Goal: Information Seeking & Learning: Learn about a topic

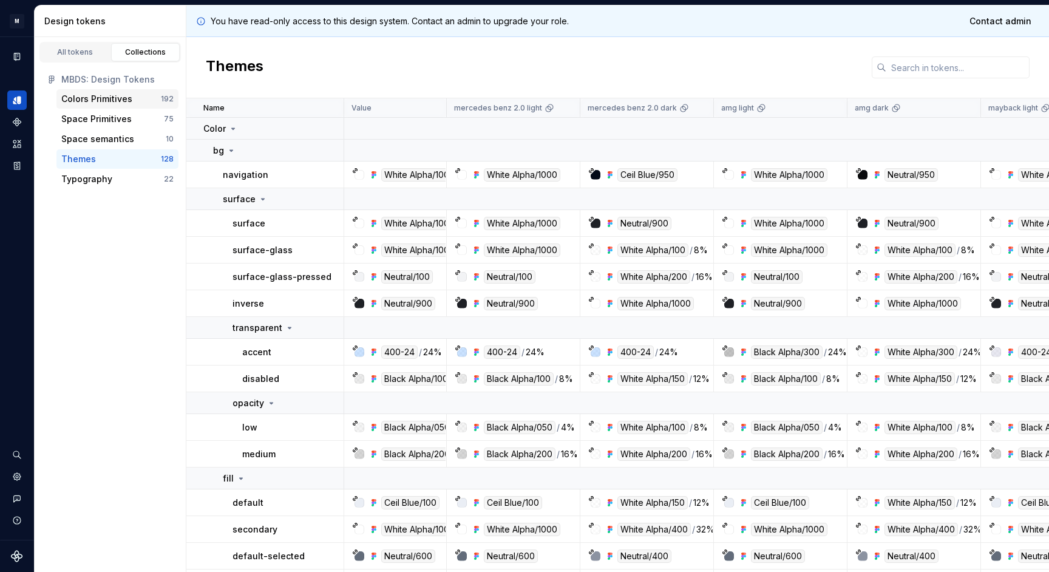
click at [124, 95] on div "Colors Primitives" at bounding box center [96, 99] width 71 height 12
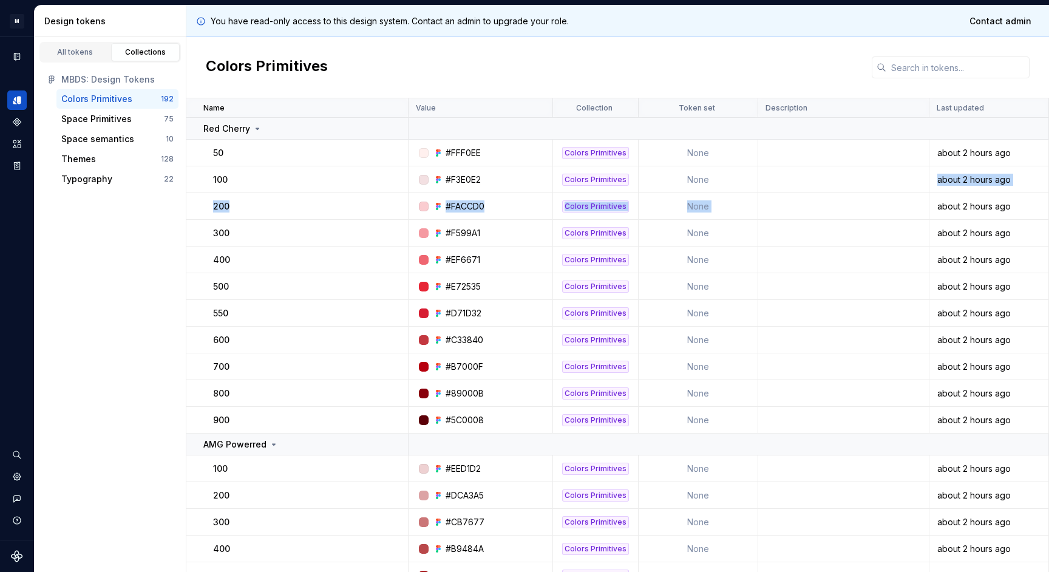
drag, startPoint x: 1046, startPoint y: 169, endPoint x: 777, endPoint y: 206, distance: 270.7
click at [739, 60] on div "Colors Primitives" at bounding box center [617, 67] width 862 height 61
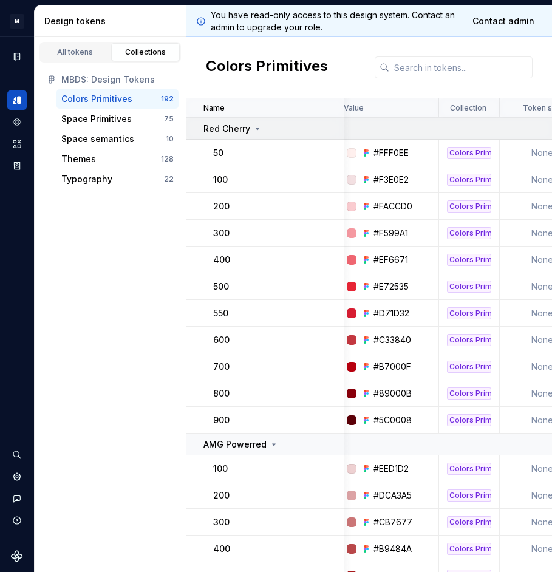
scroll to position [0, 8]
click at [250, 133] on div "Red Cherry" at bounding box center [232, 129] width 59 height 12
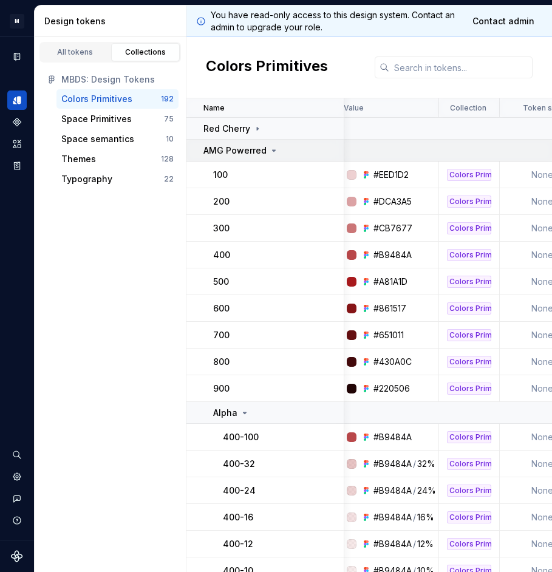
click at [250, 154] on p "AMG Powerred" at bounding box center [234, 150] width 63 height 12
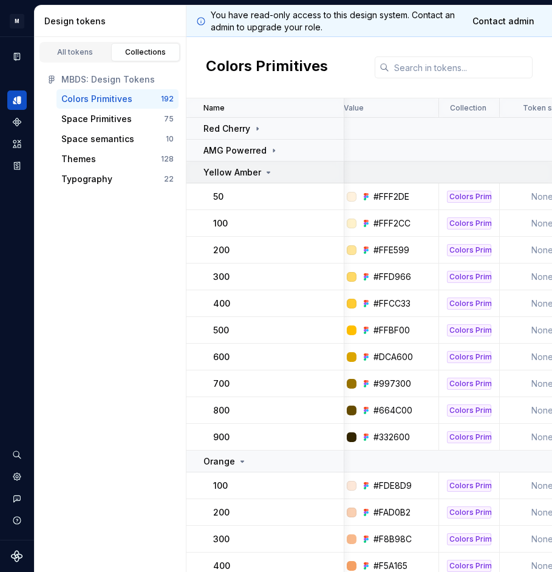
click at [251, 173] on p "Yellow Amber" at bounding box center [232, 172] width 58 height 12
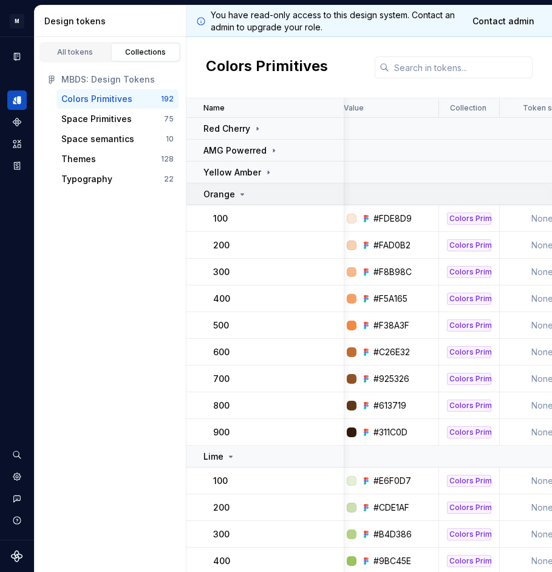
click at [251, 194] on div "Orange" at bounding box center [273, 194] width 140 height 12
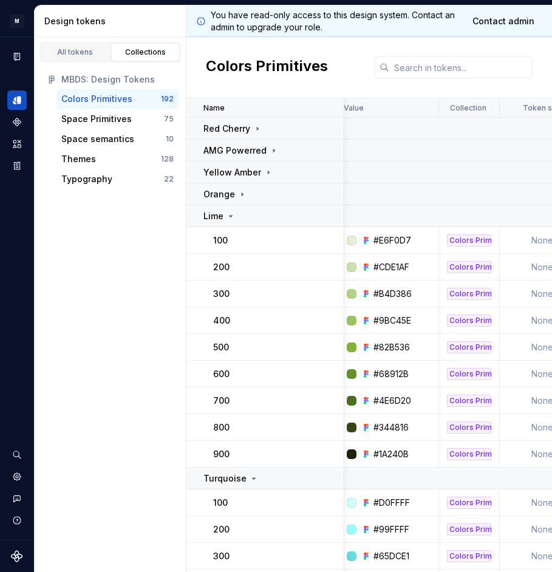
click at [251, 228] on td "100" at bounding box center [265, 240] width 158 height 27
click at [258, 221] on div "Lime" at bounding box center [273, 216] width 140 height 12
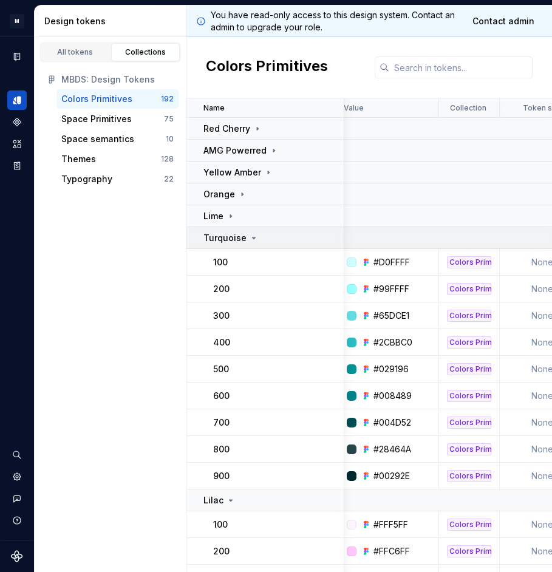
click at [257, 240] on div "Turquoise" at bounding box center [273, 238] width 140 height 12
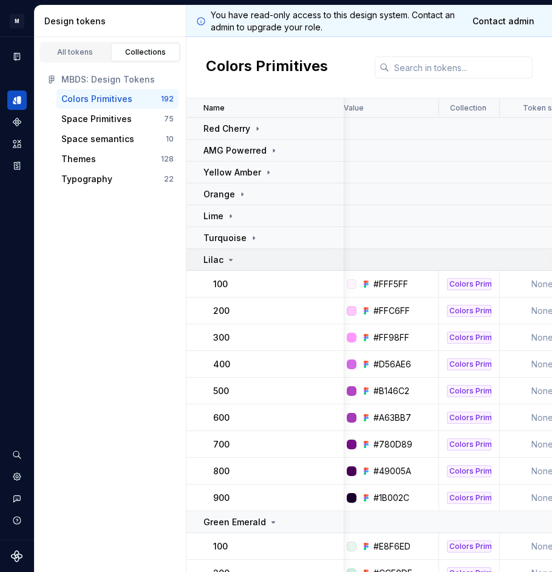
click at [257, 258] on div "Lilac" at bounding box center [273, 260] width 140 height 12
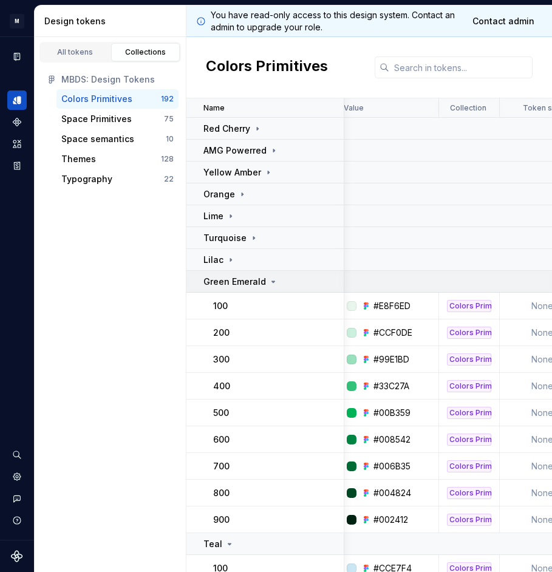
click at [258, 277] on p "Green Emerald" at bounding box center [234, 281] width 63 height 12
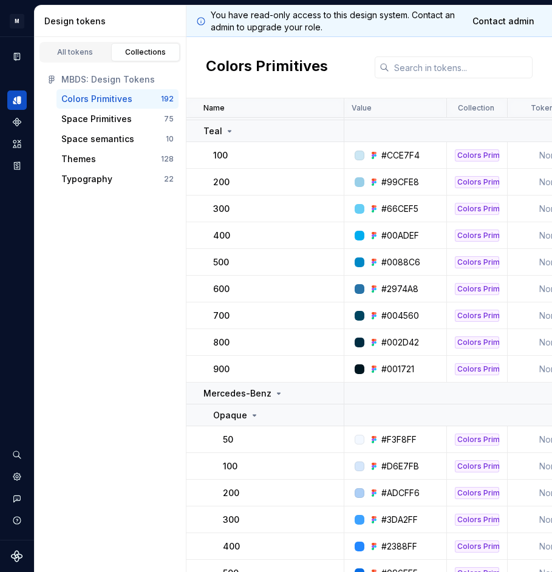
scroll to position [180, 0]
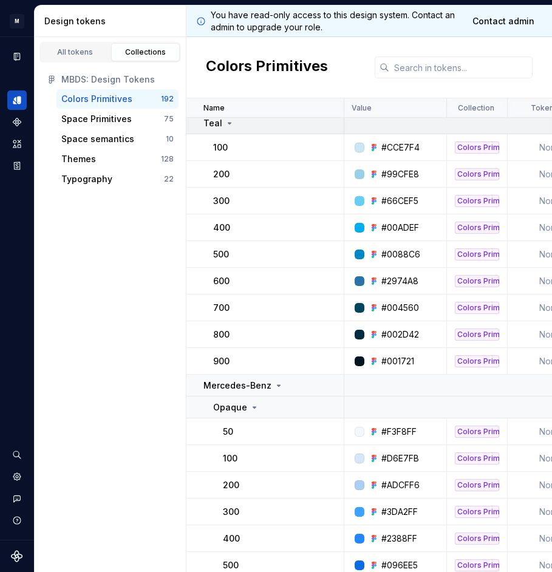
click at [221, 127] on div "Teal" at bounding box center [218, 123] width 31 height 12
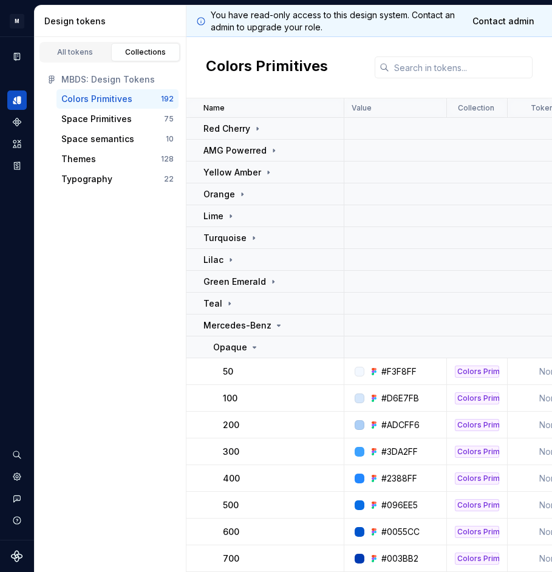
scroll to position [0, 0]
click at [260, 130] on icon at bounding box center [257, 129] width 10 height 10
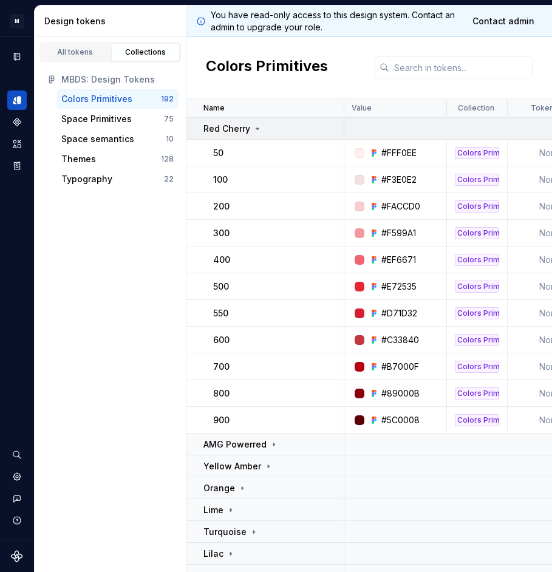
click at [244, 121] on td "Red Cherry" at bounding box center [265, 129] width 158 height 22
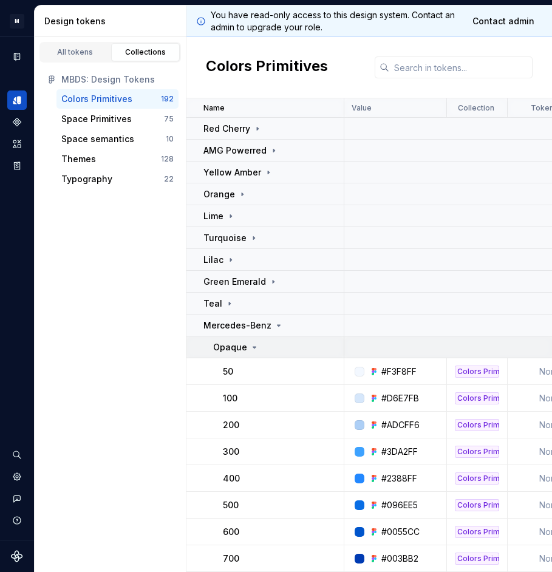
click at [240, 348] on p "Opaque" at bounding box center [230, 347] width 34 height 12
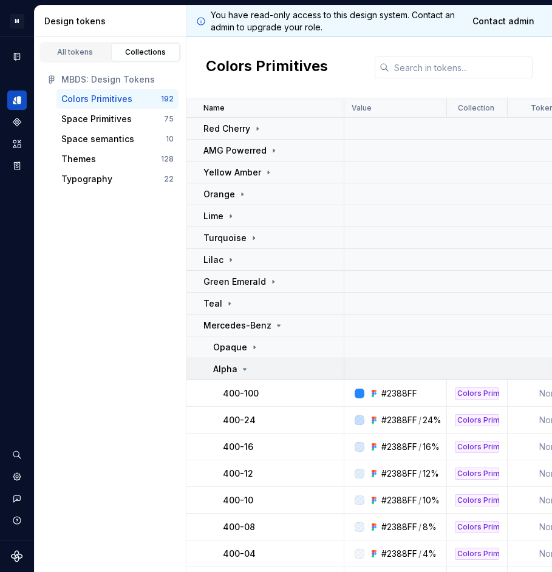
click at [241, 366] on icon at bounding box center [245, 369] width 10 height 10
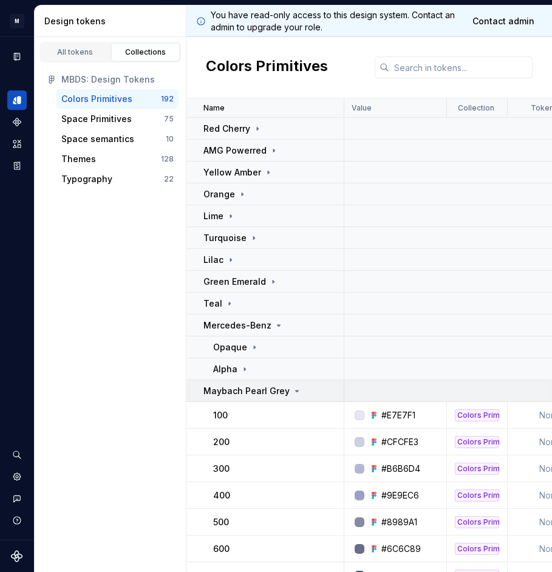
click at [242, 389] on p "Maybach Pearl Grey" at bounding box center [246, 391] width 86 height 12
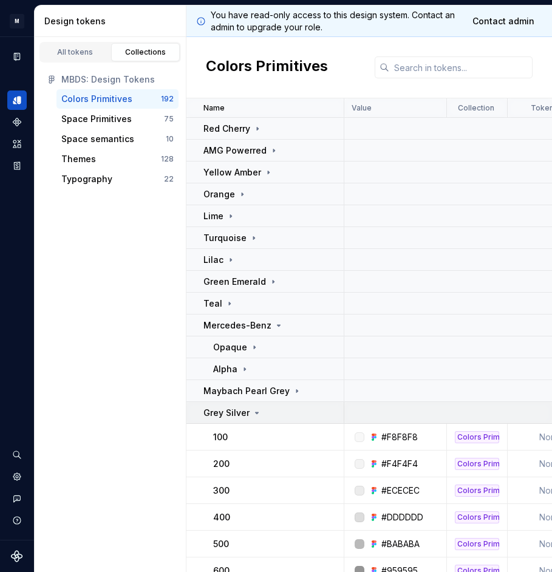
click at [243, 409] on p "Grey Silver" at bounding box center [226, 413] width 46 height 12
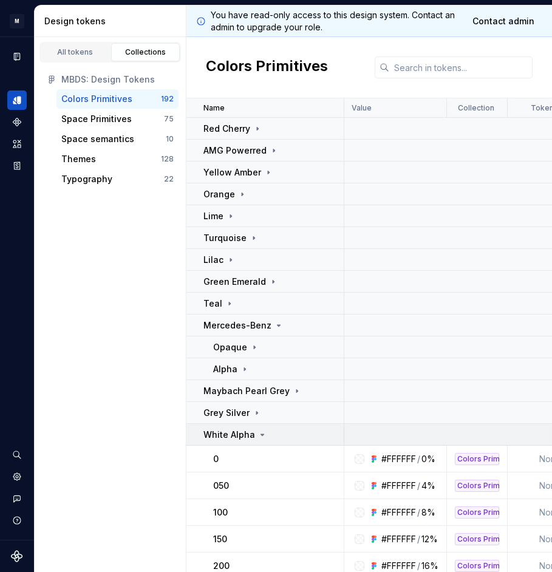
click at [244, 436] on p "White Alpha" at bounding box center [229, 434] width 52 height 12
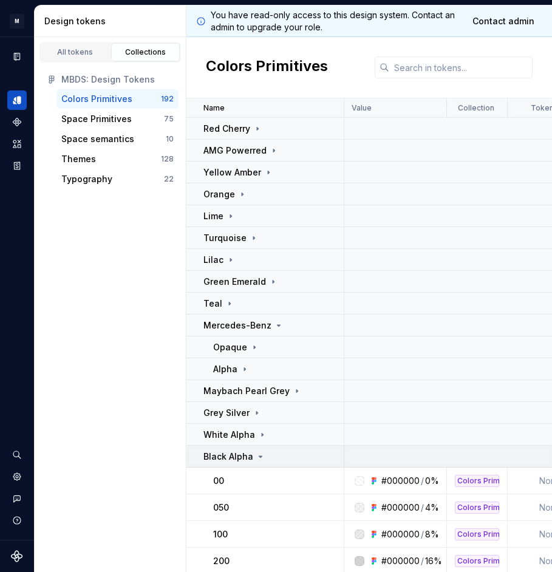
click at [245, 459] on p "Black Alpha" at bounding box center [228, 456] width 50 height 12
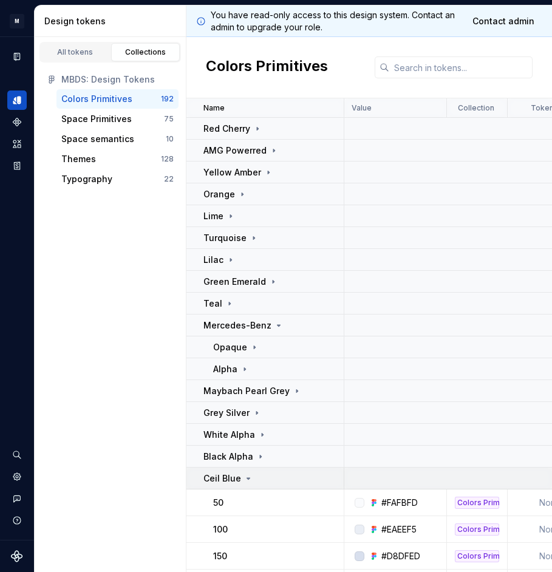
click at [245, 479] on icon at bounding box center [248, 478] width 10 height 10
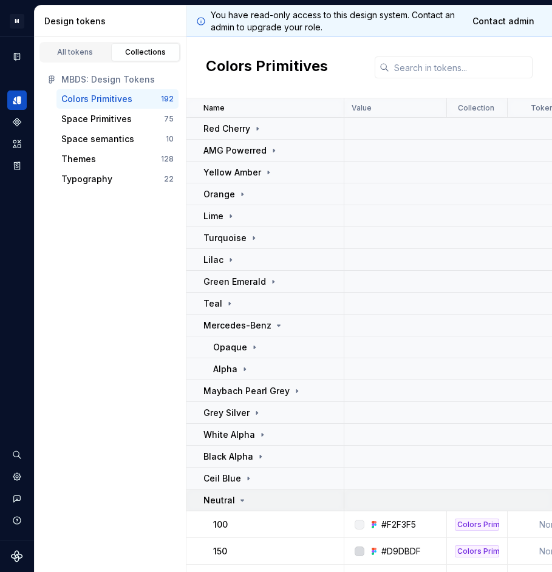
click at [245, 500] on icon at bounding box center [242, 500] width 10 height 10
click at [252, 174] on p "Yellow Amber" at bounding box center [232, 172] width 58 height 12
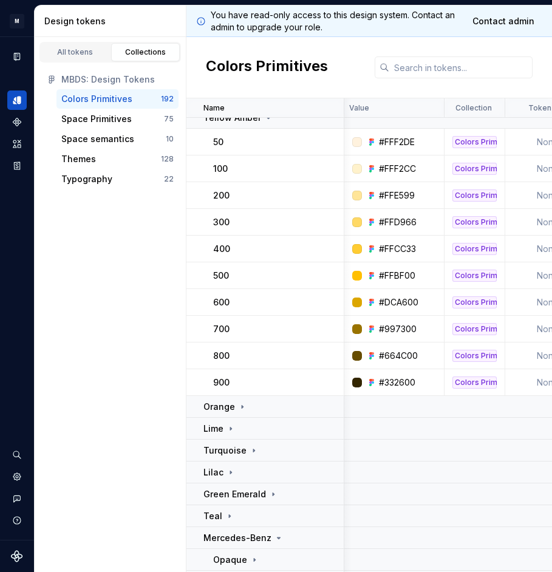
scroll to position [30, 2]
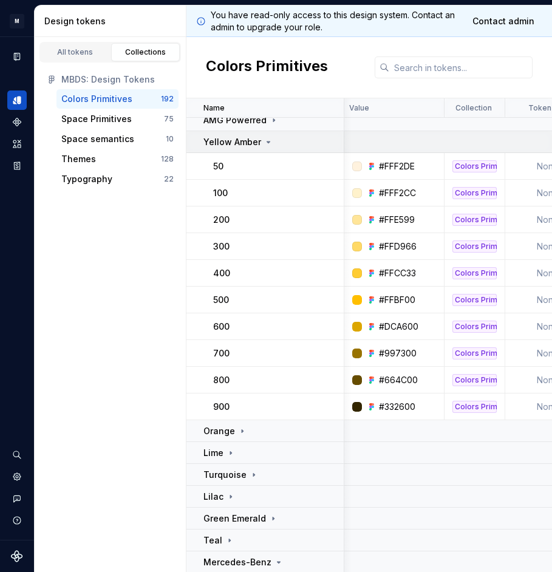
click at [252, 147] on p "Yellow Amber" at bounding box center [232, 142] width 58 height 12
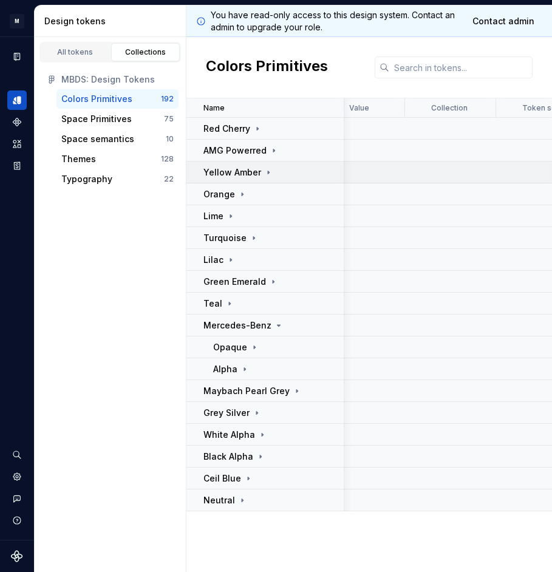
scroll to position [0, 2]
click at [267, 274] on td "Green Emerald" at bounding box center [265, 282] width 158 height 22
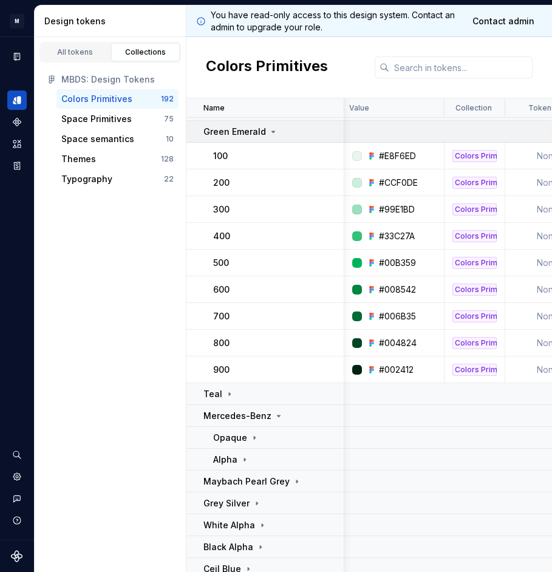
scroll to position [154, 2]
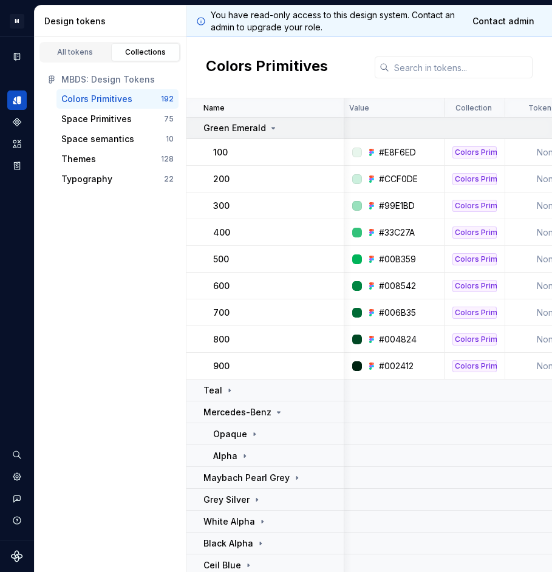
click at [252, 130] on p "Green Emerald" at bounding box center [234, 128] width 63 height 12
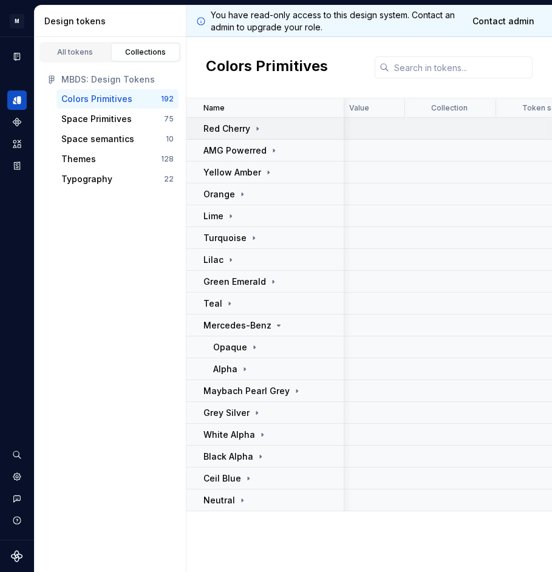
scroll to position [0, 2]
click at [258, 436] on icon at bounding box center [262, 435] width 10 height 10
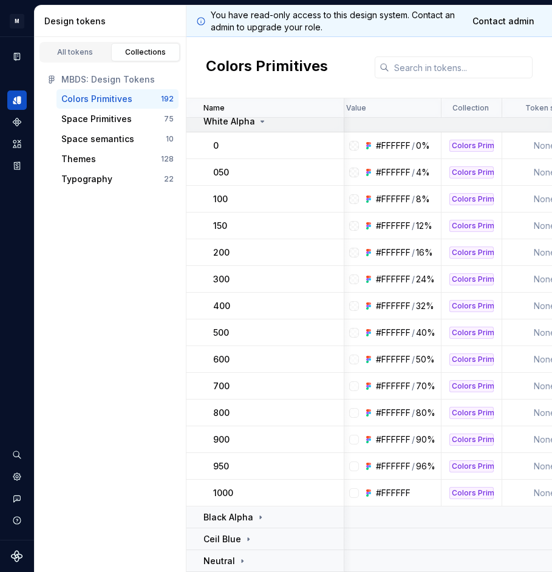
scroll to position [313, 5]
click at [245, 126] on p "White Alpha" at bounding box center [229, 121] width 52 height 12
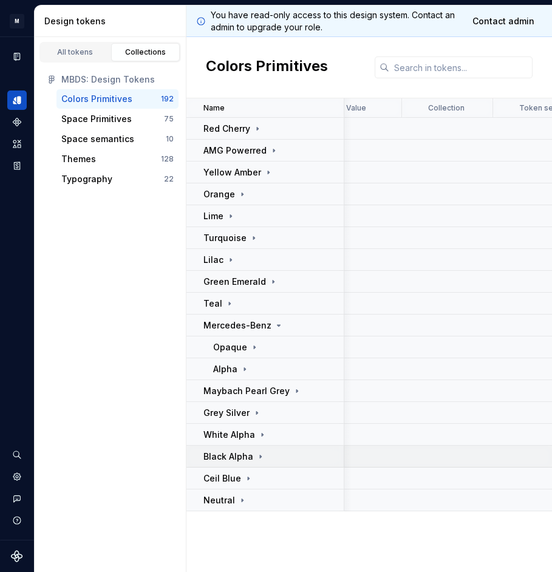
click at [245, 462] on td "Black Alpha" at bounding box center [265, 456] width 158 height 22
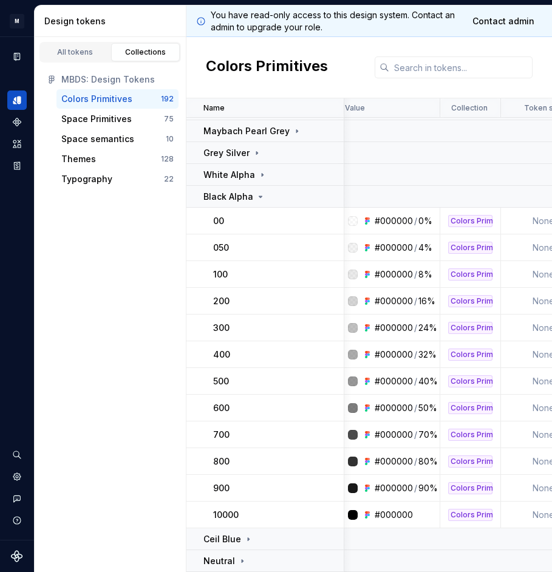
scroll to position [260, 6]
click at [262, 199] on icon at bounding box center [260, 197] width 10 height 10
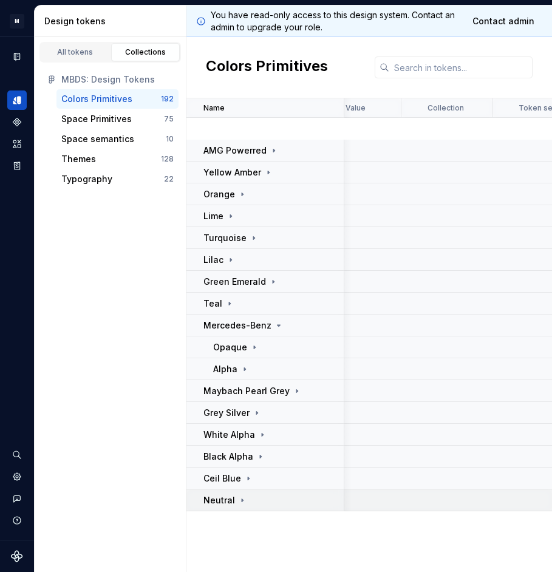
click at [231, 494] on p "Neutral" at bounding box center [219, 500] width 32 height 12
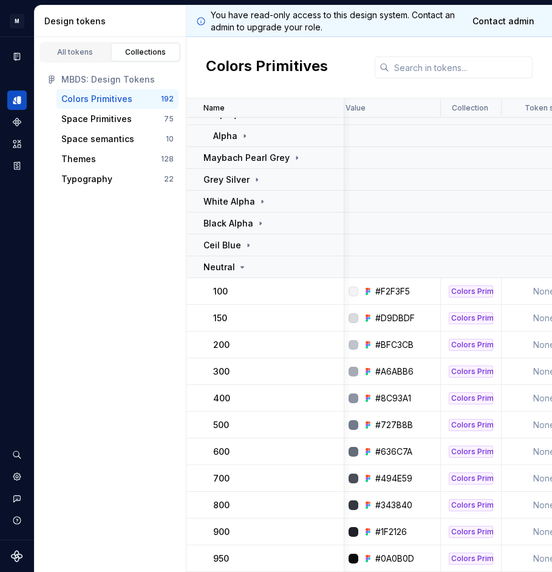
scroll to position [233, 7]
click at [237, 266] on icon at bounding box center [242, 267] width 10 height 10
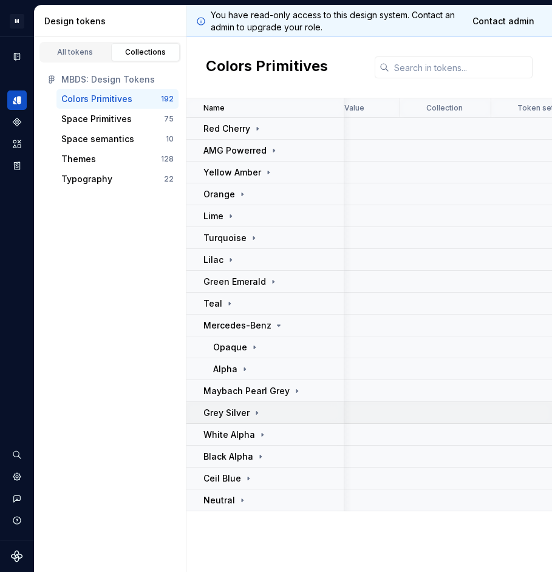
click at [237, 407] on p "Grey Silver" at bounding box center [226, 413] width 46 height 12
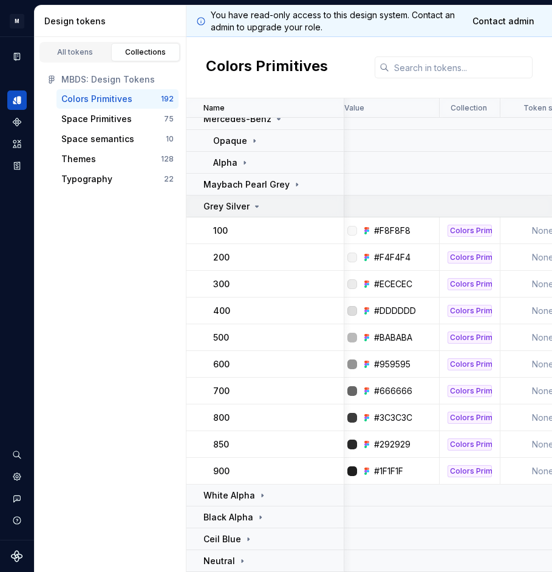
click at [237, 200] on p "Grey Silver" at bounding box center [226, 206] width 46 height 12
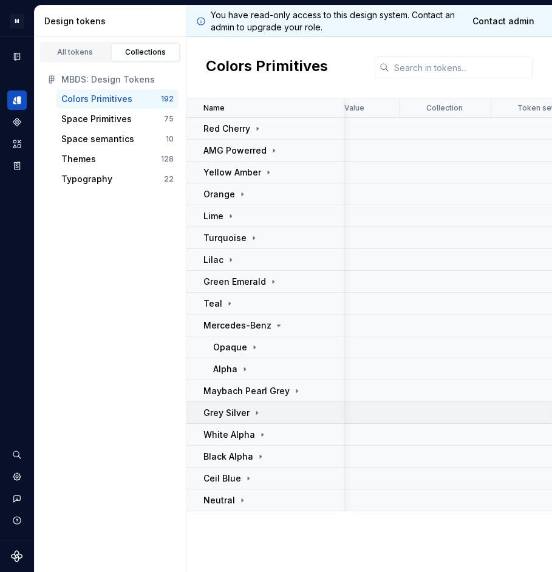
scroll to position [0, 7]
click at [238, 218] on div "Lime" at bounding box center [273, 216] width 140 height 12
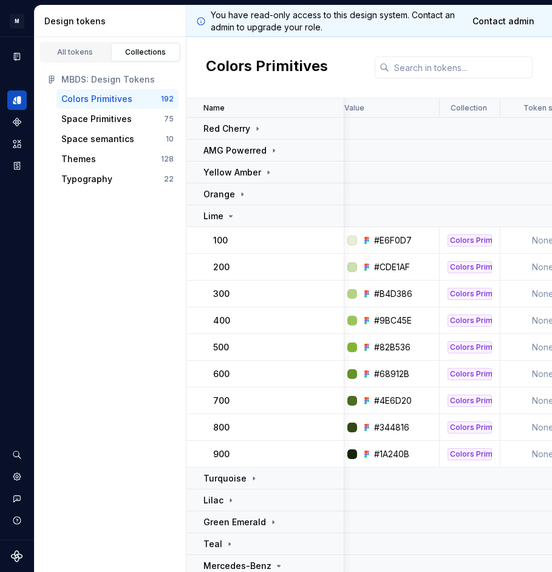
scroll to position [0, 0]
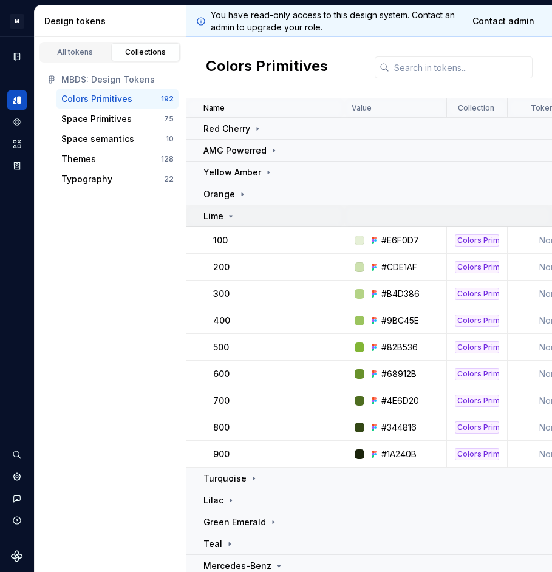
click at [231, 214] on icon at bounding box center [231, 216] width 10 height 10
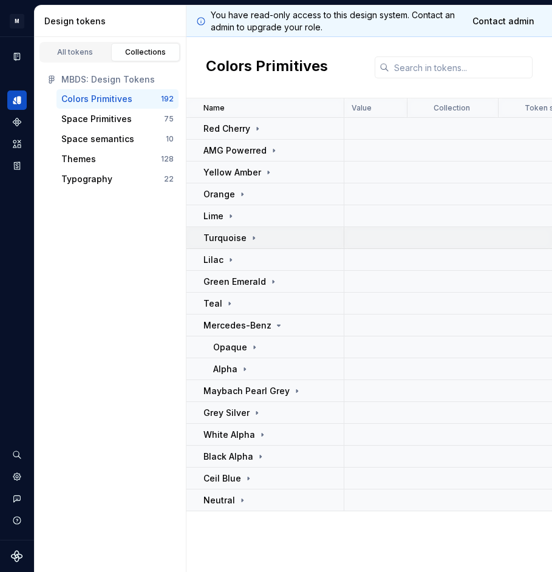
click at [234, 238] on p "Turquoise" at bounding box center [224, 238] width 43 height 12
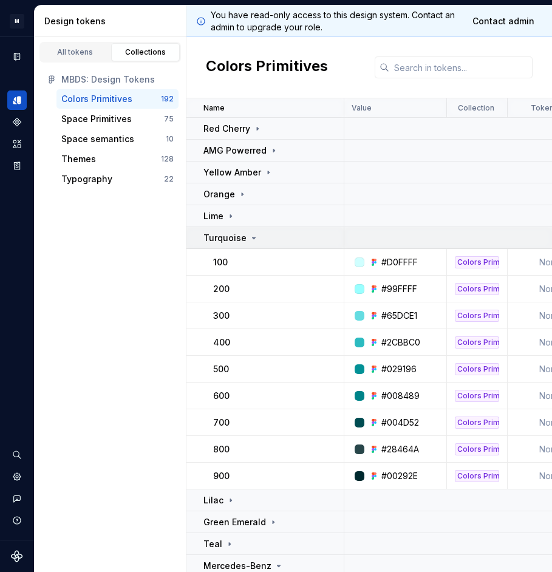
click at [252, 237] on icon at bounding box center [253, 237] width 3 height 1
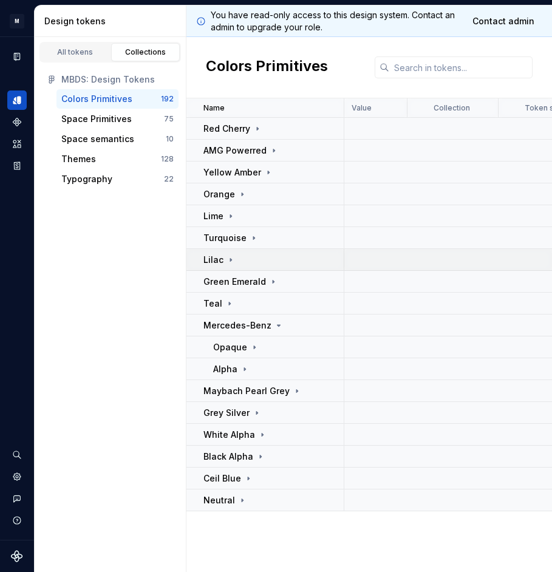
click at [231, 260] on icon at bounding box center [231, 260] width 10 height 10
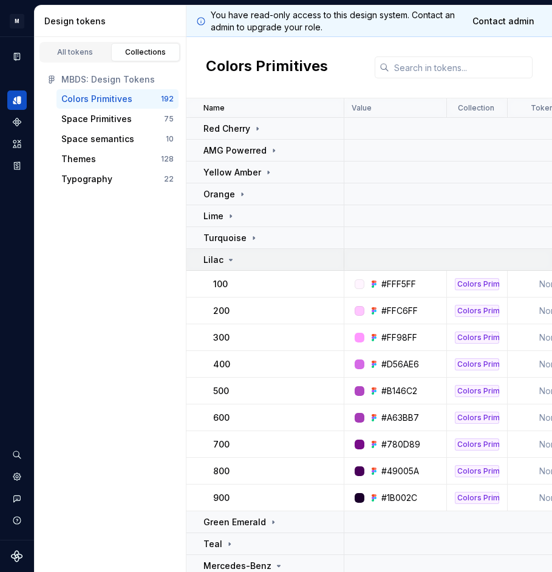
click at [241, 262] on div "Lilac" at bounding box center [273, 260] width 140 height 12
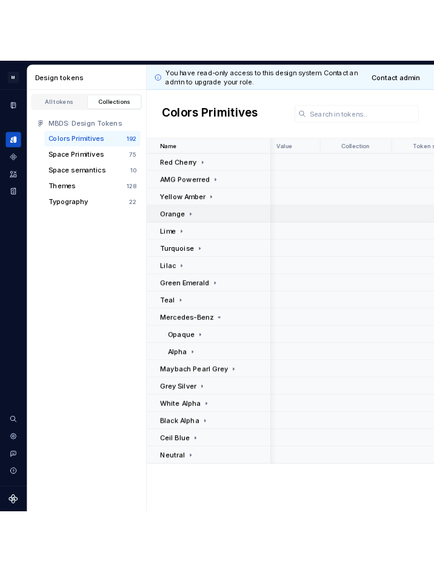
scroll to position [0, 4]
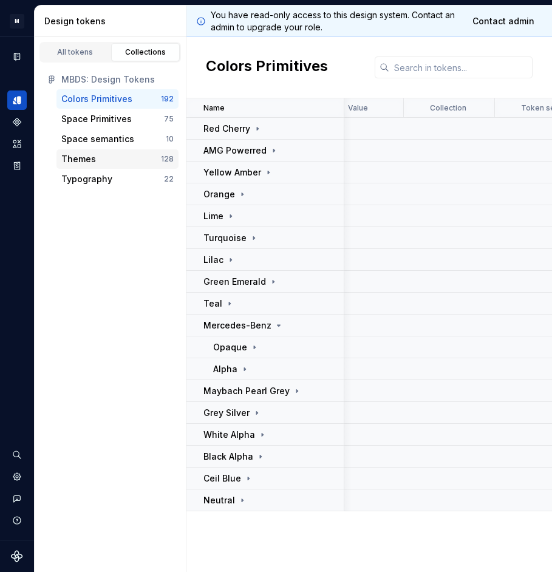
click at [132, 152] on div "Themes 128" at bounding box center [117, 158] width 122 height 19
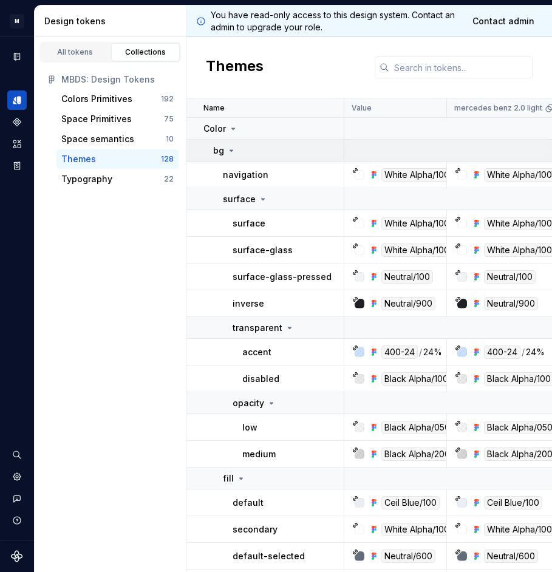
click at [234, 151] on icon at bounding box center [231, 151] width 10 height 10
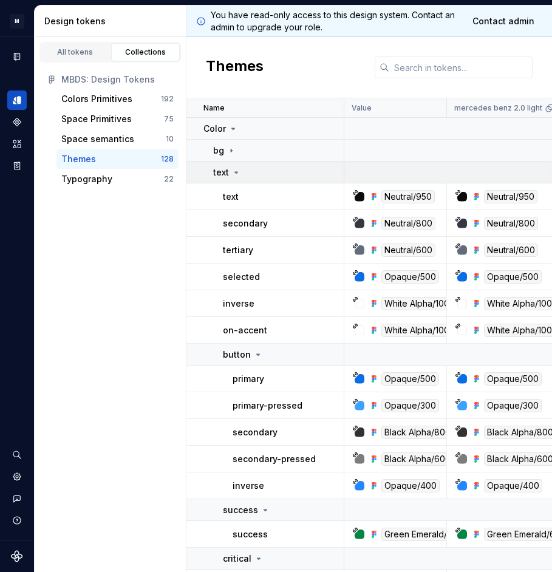
click at [235, 172] on icon at bounding box center [236, 172] width 3 height 1
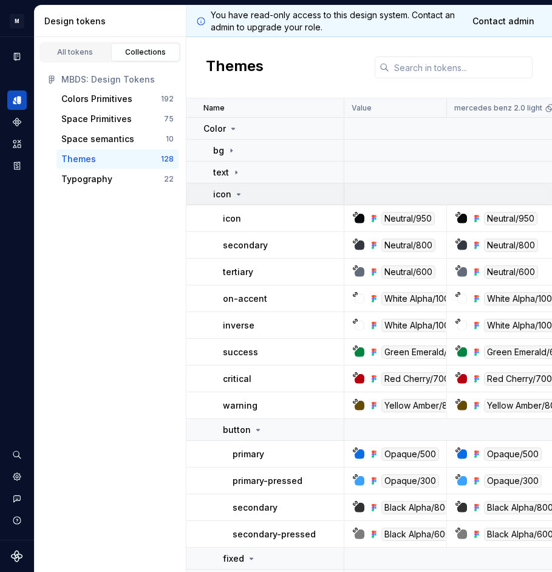
click at [234, 193] on icon at bounding box center [239, 194] width 10 height 10
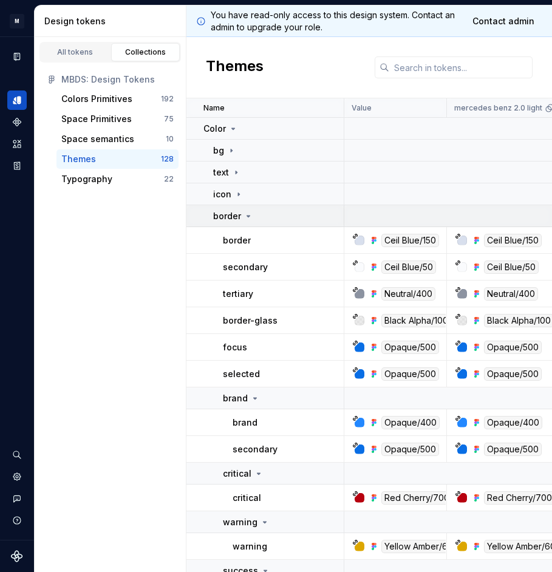
click at [238, 218] on p "border" at bounding box center [227, 216] width 28 height 12
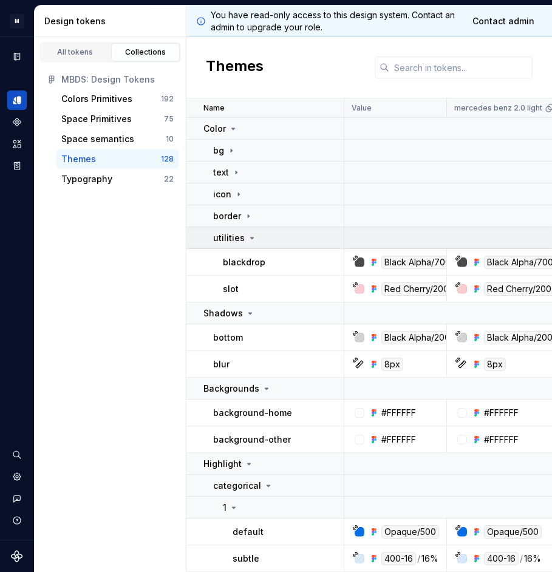
click at [243, 241] on div "utilities" at bounding box center [235, 238] width 44 height 12
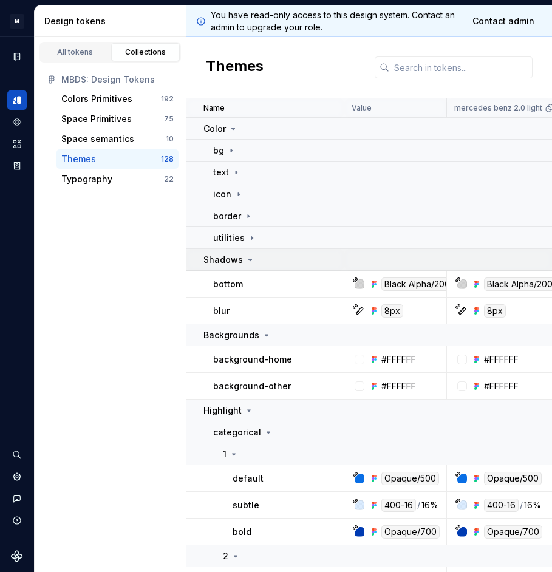
click at [245, 255] on icon at bounding box center [250, 260] width 10 height 10
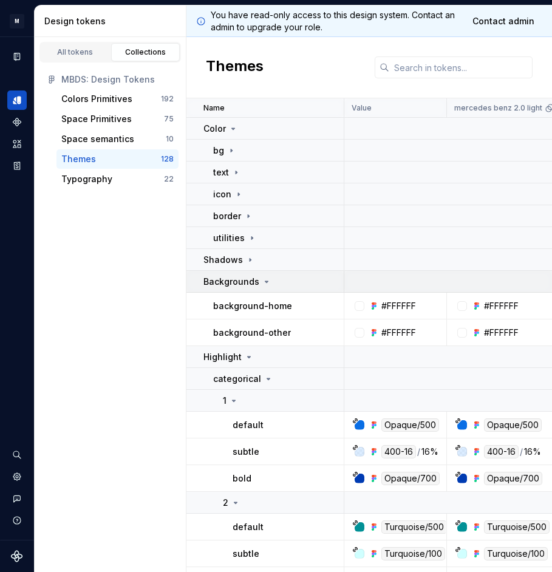
click at [246, 274] on td "Backgrounds" at bounding box center [265, 282] width 158 height 22
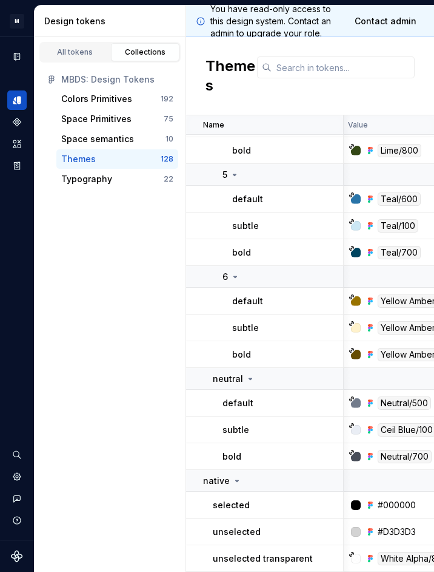
scroll to position [597, 3]
click at [228, 480] on div "native" at bounding box center [222, 481] width 39 height 12
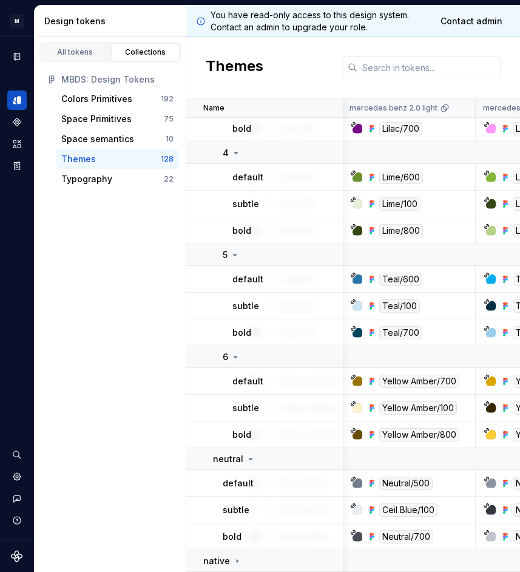
scroll to position [500, 104]
